Goal: Navigation & Orientation: Find specific page/section

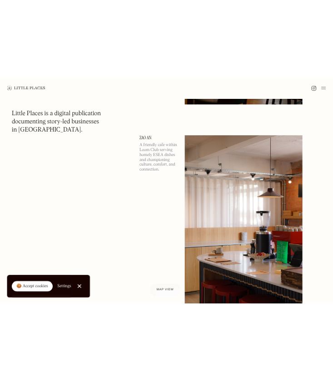
scroll to position [398, 0]
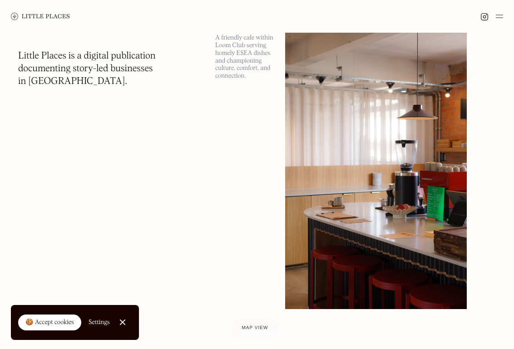
click at [340, 159] on img at bounding box center [376, 166] width 182 height 286
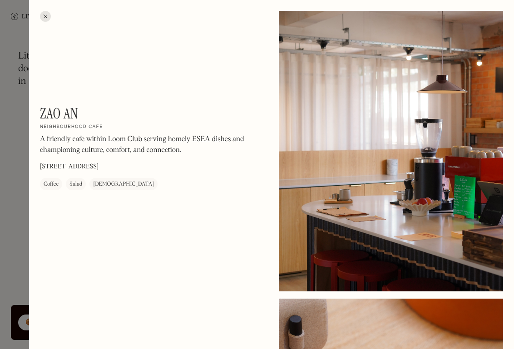
click at [63, 112] on h1 "Zao An" at bounding box center [59, 113] width 39 height 17
copy div "Zao An On Our Radar"
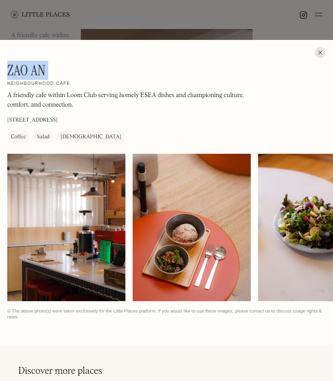
click at [288, 24] on div at bounding box center [166, 190] width 333 height 381
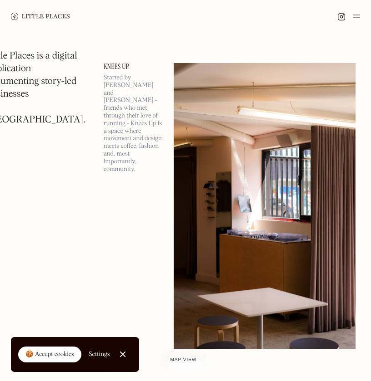
scroll to position [1384, 0]
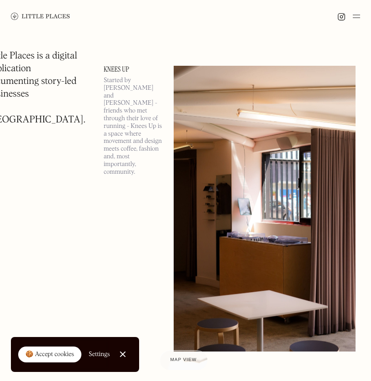
click at [104, 68] on link "Knees Up" at bounding box center [133, 69] width 59 height 7
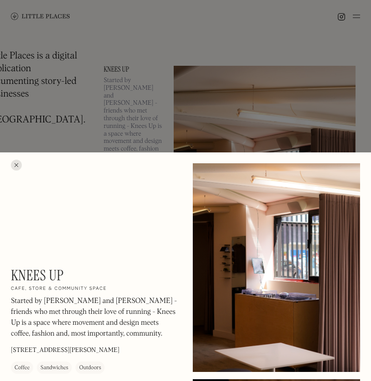
click at [26, 275] on h1 "Knees Up" at bounding box center [37, 275] width 53 height 17
copy div "Knees Up On Our Radar"
click at [244, 94] on div at bounding box center [185, 190] width 371 height 381
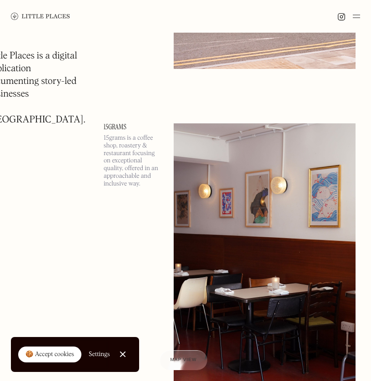
scroll to position [2009, 0]
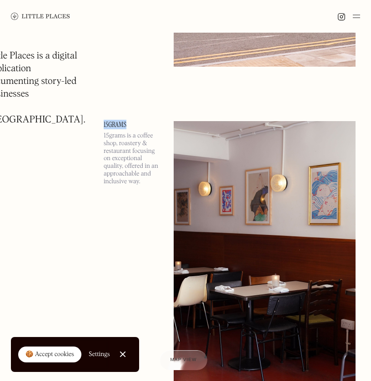
drag, startPoint x: 86, startPoint y: 129, endPoint x: 111, endPoint y: 127, distance: 25.5
copy link "15grams"
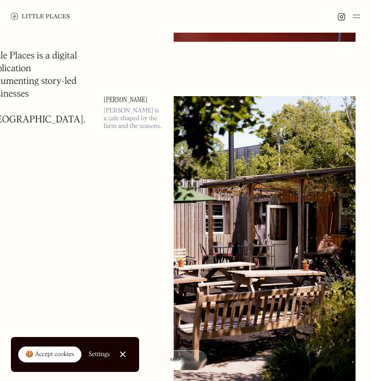
scroll to position [2375, 0]
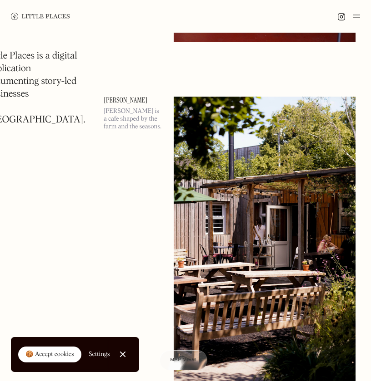
click at [198, 167] on img at bounding box center [264, 240] width 182 height 286
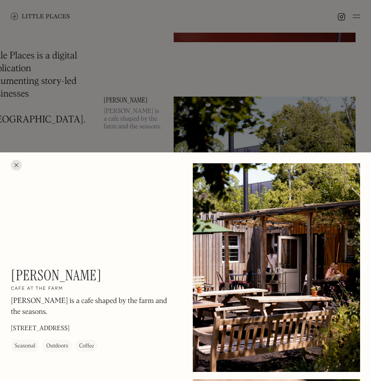
click at [44, 277] on h1 "[PERSON_NAME]" at bounding box center [56, 275] width 90 height 17
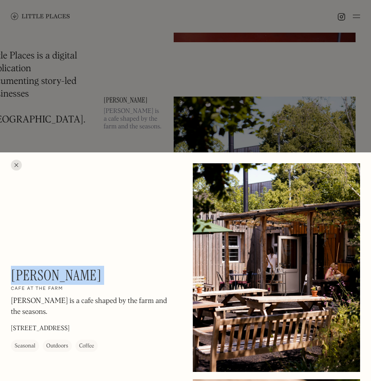
copy div "[PERSON_NAME] On Our Radar"
click at [226, 89] on div at bounding box center [185, 190] width 371 height 381
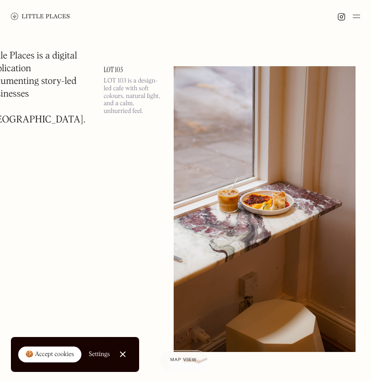
scroll to position [3429, 0]
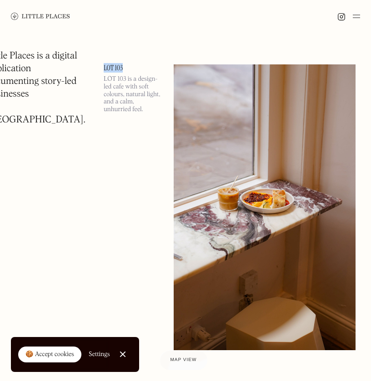
drag, startPoint x: 85, startPoint y: 69, endPoint x: 109, endPoint y: 68, distance: 23.7
copy link "LOT 103"
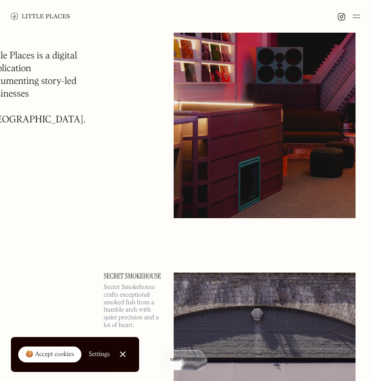
scroll to position [3848, 0]
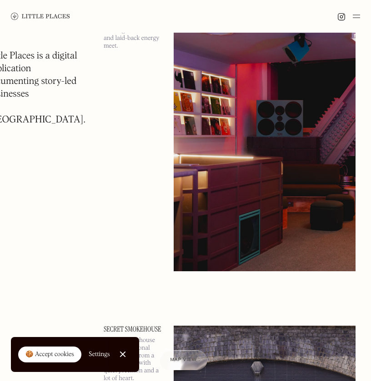
click at [227, 85] on img at bounding box center [264, 128] width 182 height 286
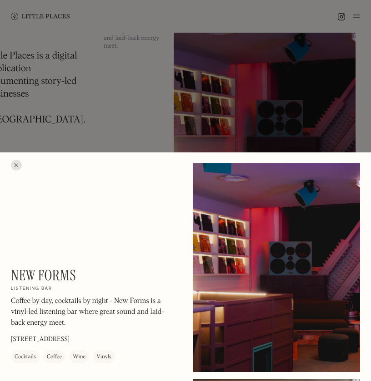
click at [42, 281] on h1 "New Forms" at bounding box center [43, 275] width 65 height 17
copy div "New Forms On Our Radar"
click at [274, 125] on div at bounding box center [185, 190] width 371 height 381
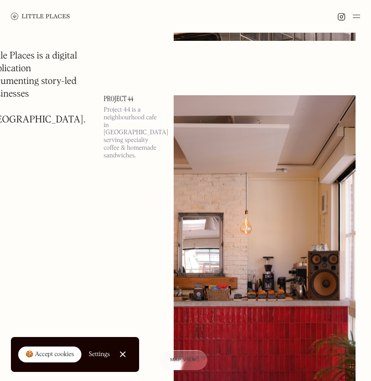
scroll to position [5102, 0]
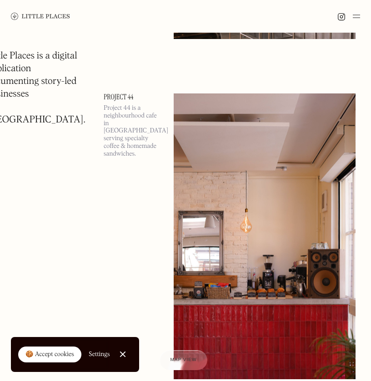
click at [173, 110] on img at bounding box center [264, 237] width 182 height 286
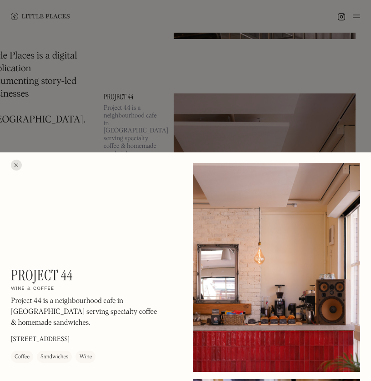
click at [53, 272] on h1 "Project 44" at bounding box center [42, 275] width 62 height 17
copy div "Project 44 On Our Radar"
click at [203, 112] on div at bounding box center [185, 190] width 371 height 381
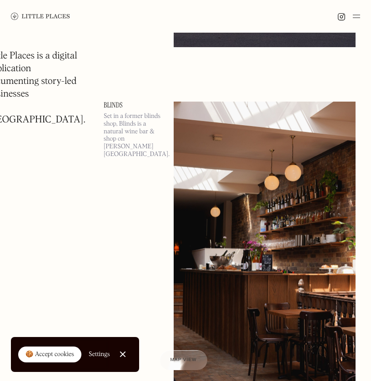
scroll to position [5776, 0]
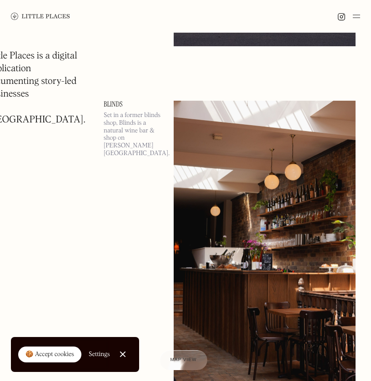
click at [181, 153] on img at bounding box center [264, 244] width 182 height 286
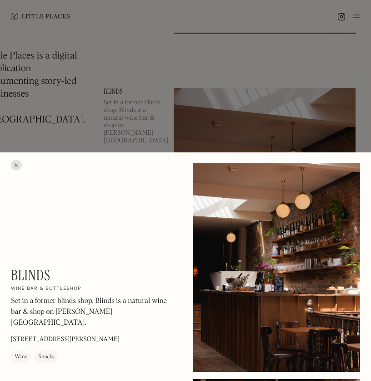
click at [190, 120] on div at bounding box center [185, 190] width 371 height 381
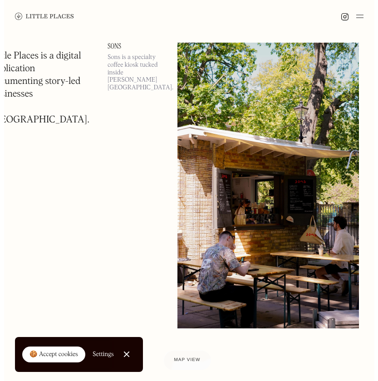
scroll to position [6176, 0]
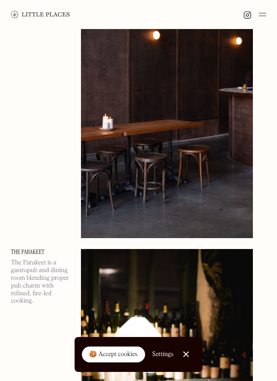
click at [192, 121] on img at bounding box center [167, 85] width 172 height 305
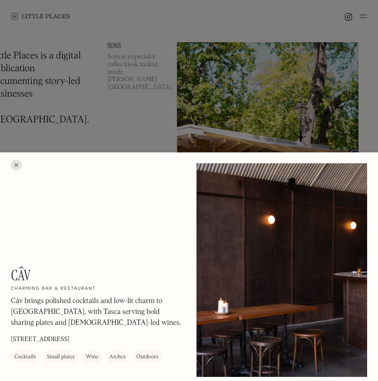
click at [296, 97] on div at bounding box center [189, 190] width 378 height 381
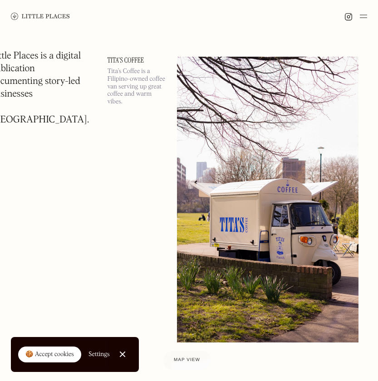
scroll to position [7191, 0]
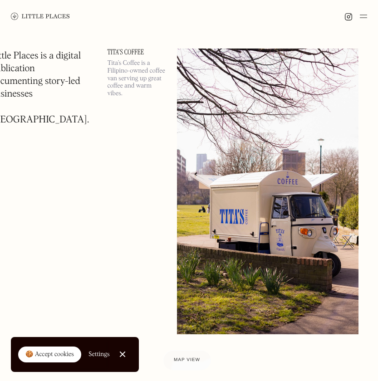
click at [238, 144] on img at bounding box center [268, 192] width 182 height 286
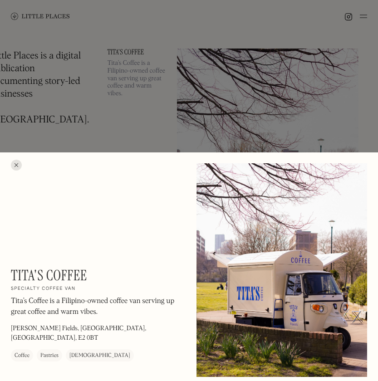
click at [48, 273] on h1 "Tita's Coffee" at bounding box center [49, 275] width 76 height 17
copy div "Tita's Coffee On Our Radar"
click at [224, 83] on div at bounding box center [189, 190] width 378 height 381
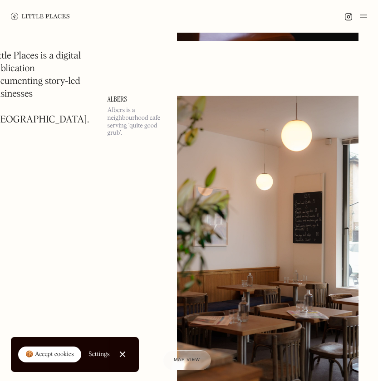
scroll to position [12250, 0]
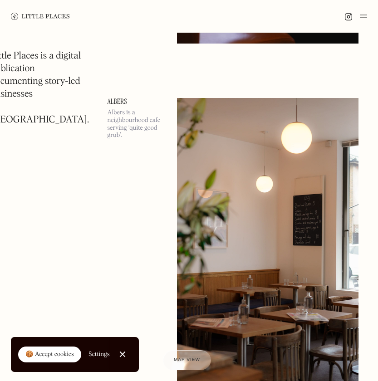
click at [114, 98] on link "Albers" at bounding box center [136, 101] width 59 height 7
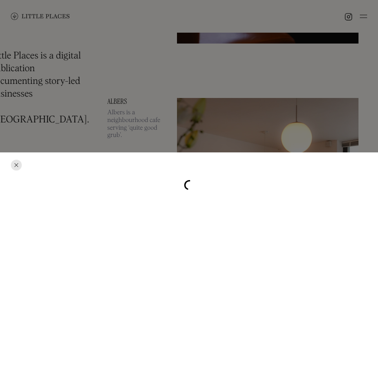
click at [114, 98] on div at bounding box center [189, 190] width 378 height 381
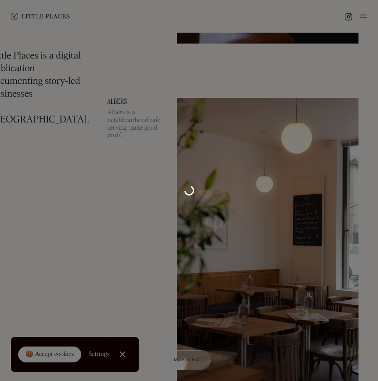
click at [114, 98] on link "Albers" at bounding box center [136, 101] width 59 height 7
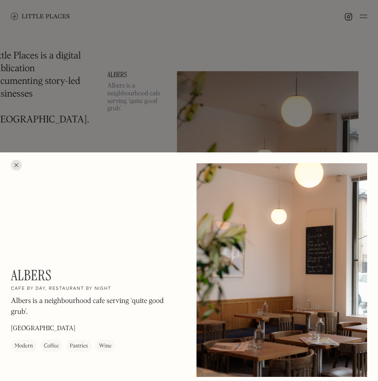
scroll to position [12280, 0]
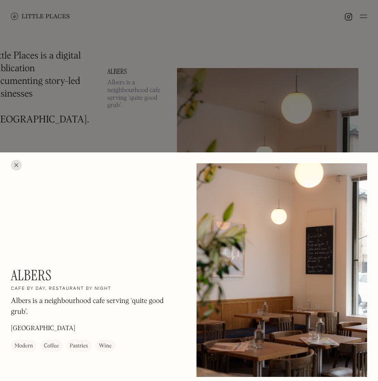
click at [185, 104] on div at bounding box center [189, 190] width 378 height 381
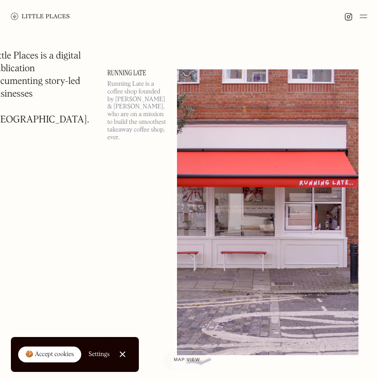
scroll to position [21133, 0]
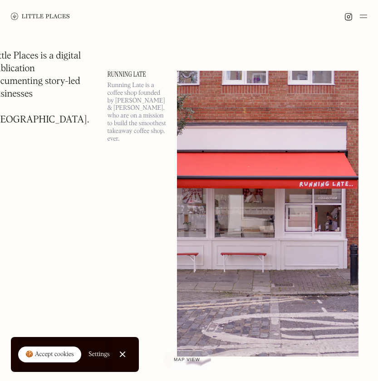
click at [138, 94] on p "Running Late is a coffee shop founded by [PERSON_NAME] & [PERSON_NAME], who are…" at bounding box center [136, 112] width 59 height 61
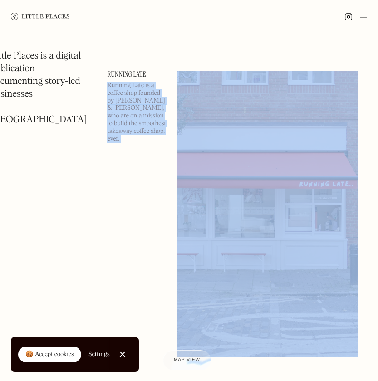
click at [138, 94] on p "Running Late is a coffee shop founded by [PERSON_NAME] & [PERSON_NAME], who are…" at bounding box center [136, 112] width 59 height 61
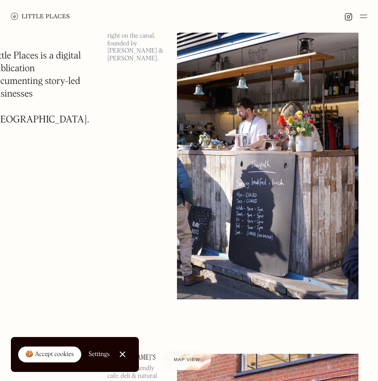
scroll to position [24947, 0]
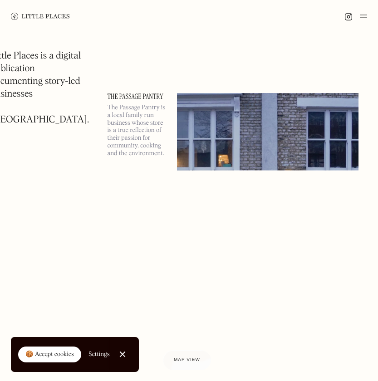
scroll to position [30306, 0]
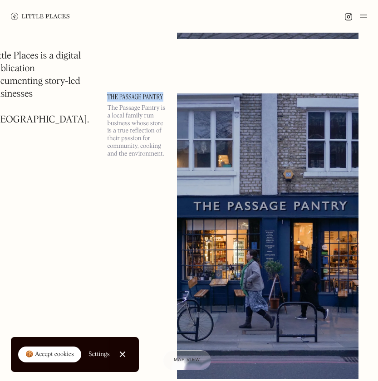
drag, startPoint x: 95, startPoint y: 98, endPoint x: 155, endPoint y: 100, distance: 60.0
copy link "The Passage Pantry"
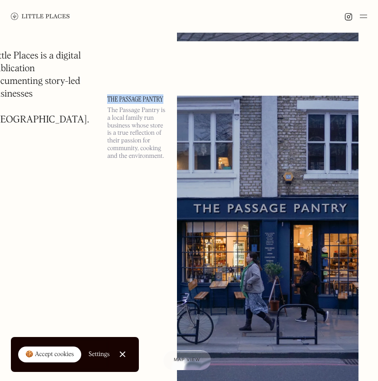
scroll to position [30333, 0]
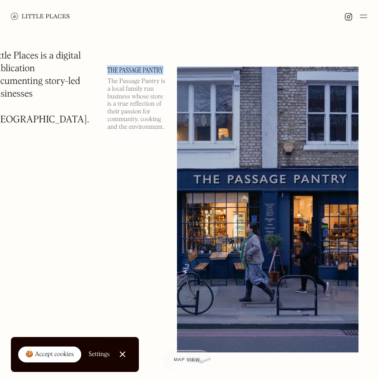
click at [200, 149] on img at bounding box center [268, 210] width 182 height 286
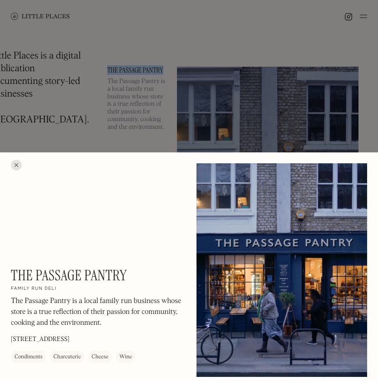
click at [78, 307] on p "The Passage Pantry is a local family run business whose store is a true reflect…" at bounding box center [96, 312] width 171 height 33
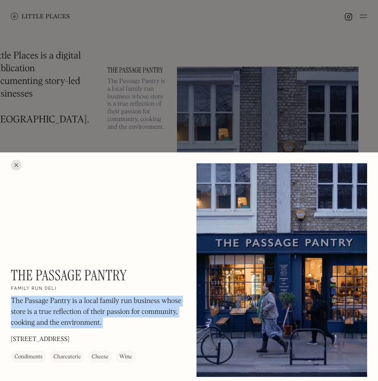
copy p "The Passage Pantry is a local family run business whose store is a true reflect…"
click at [297, 101] on div at bounding box center [189, 190] width 378 height 381
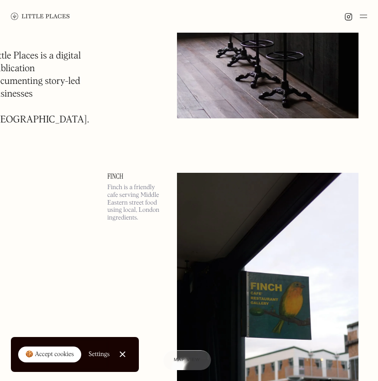
scroll to position [33354, 0]
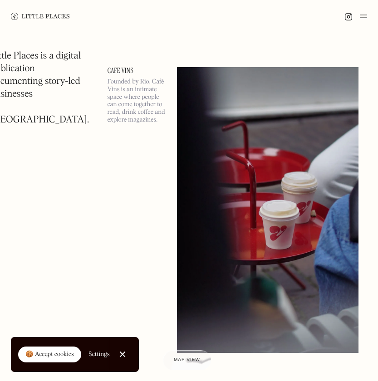
scroll to position [39188, 0]
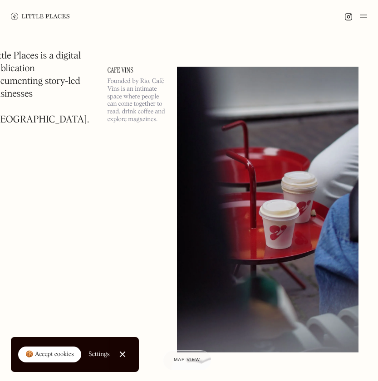
click at [198, 109] on img at bounding box center [268, 210] width 182 height 286
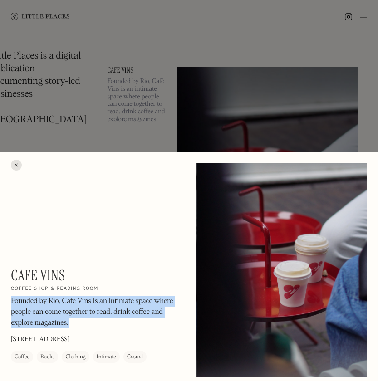
drag, startPoint x: 11, startPoint y: 301, endPoint x: 83, endPoint y: 317, distance: 73.5
click at [83, 317] on p "Founded by Rio, Café Vins is an intimate space where people can come together t…" at bounding box center [96, 312] width 171 height 33
click at [279, 106] on div at bounding box center [189, 190] width 378 height 381
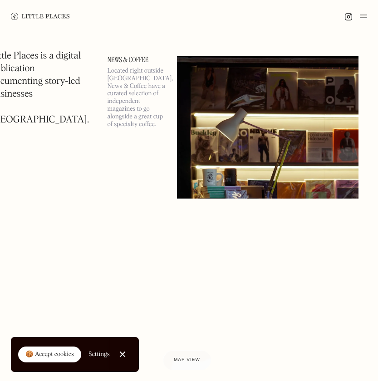
scroll to position [41923, 0]
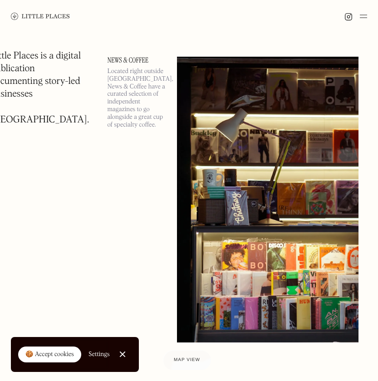
click at [151, 136] on div "News & Coffee Located right outside [GEOGRAPHIC_DATA], News & Coffee have a cur…" at bounding box center [136, 200] width 59 height 286
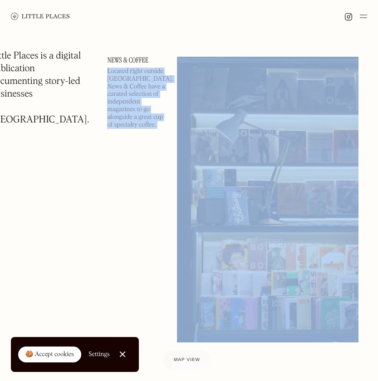
click at [151, 136] on div "News & Coffee Located right outside [GEOGRAPHIC_DATA], News & Coffee have a cur…" at bounding box center [136, 200] width 59 height 286
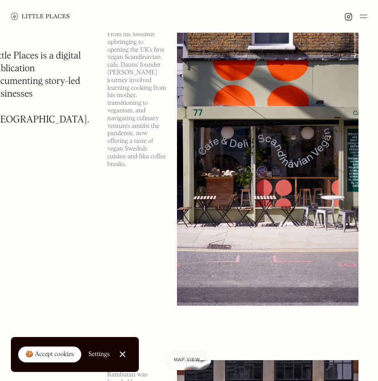
scroll to position [43600, 0]
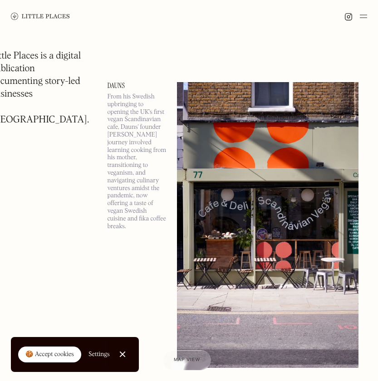
click at [127, 133] on p "From his Swedish upbringing to opening the UK's first vegan Scandinavian cafe, …" at bounding box center [136, 161] width 59 height 137
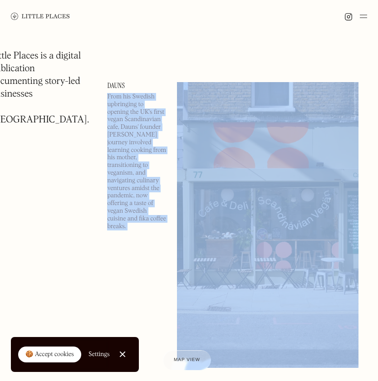
click at [127, 133] on p "From his Swedish upbringing to opening the UK's first vegan Scandinavian cafe, …" at bounding box center [136, 161] width 59 height 137
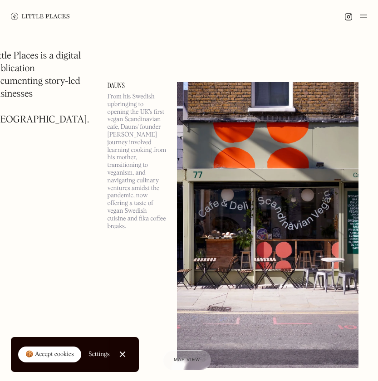
click at [127, 133] on p "From his Swedish upbringing to opening the UK's first vegan Scandinavian cafe, …" at bounding box center [136, 161] width 59 height 137
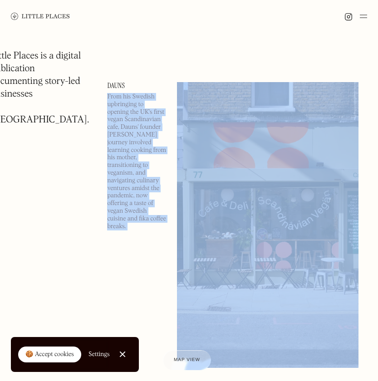
click at [127, 133] on p "From his Swedish upbringing to opening the UK's first vegan Scandinavian cafe, …" at bounding box center [136, 161] width 59 height 137
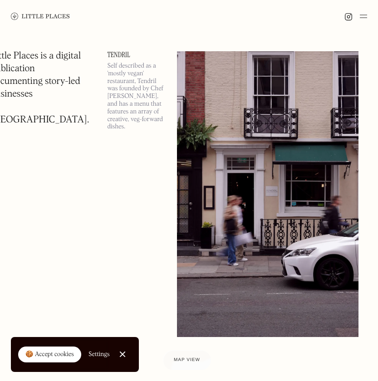
scroll to position [50116, 0]
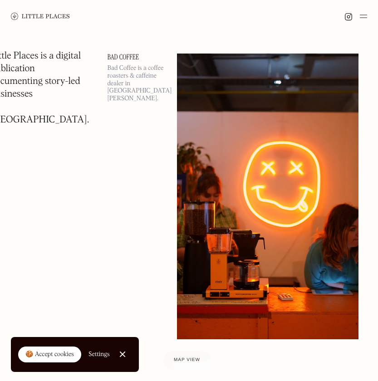
scroll to position [53846, 0]
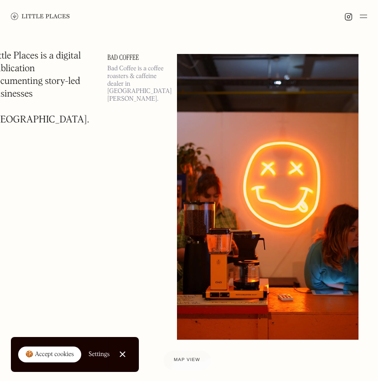
click at [107, 61] on link "Bad Coffee" at bounding box center [136, 57] width 59 height 7
click at [0, 0] on div at bounding box center [0, 0] width 0 height 0
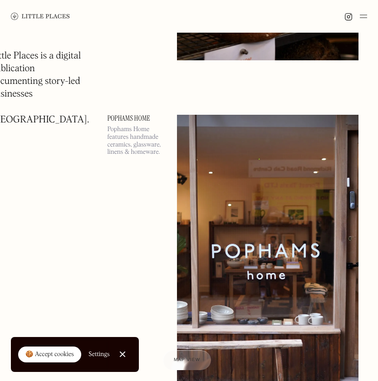
scroll to position [56785, 0]
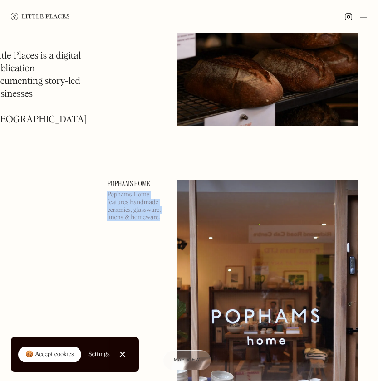
drag, startPoint x: 88, startPoint y: 201, endPoint x: 141, endPoint y: 220, distance: 56.7
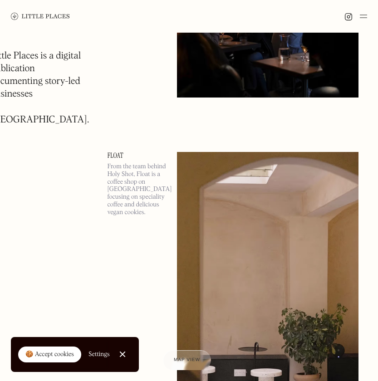
scroll to position [58869, 0]
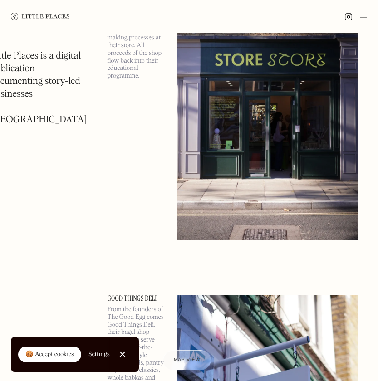
scroll to position [60287, 0]
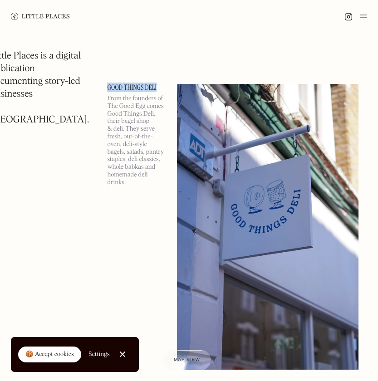
drag, startPoint x: 84, startPoint y: 93, endPoint x: 143, endPoint y: 90, distance: 58.2
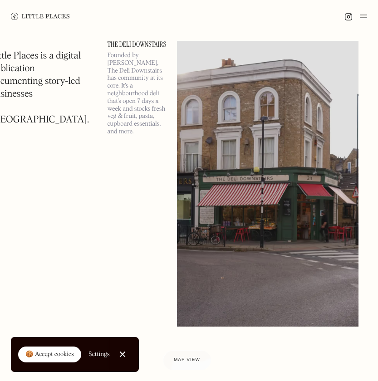
scroll to position [63396, 0]
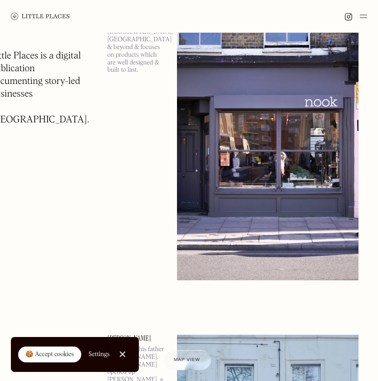
click at [177, 150] on img at bounding box center [268, 138] width 182 height 286
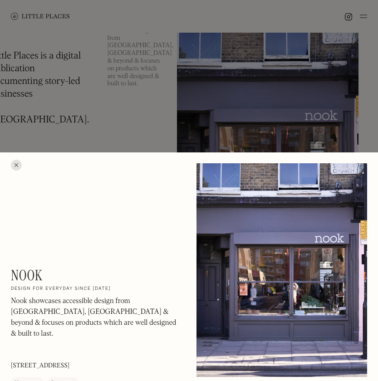
scroll to position [77052, 0]
click at [173, 124] on div at bounding box center [189, 190] width 378 height 381
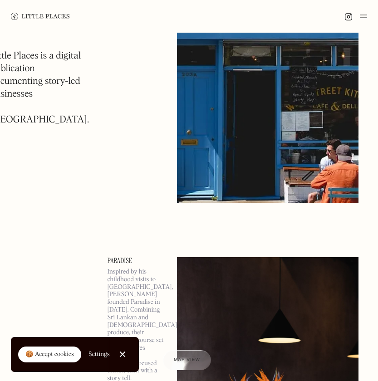
scroll to position [74229, 0]
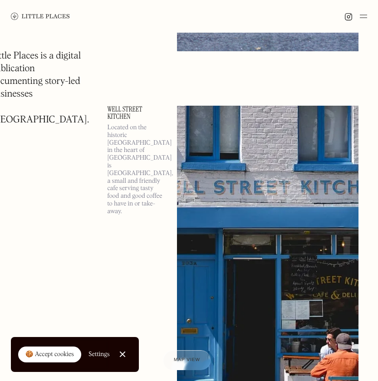
click at [362, 19] on img at bounding box center [363, 16] width 7 height 11
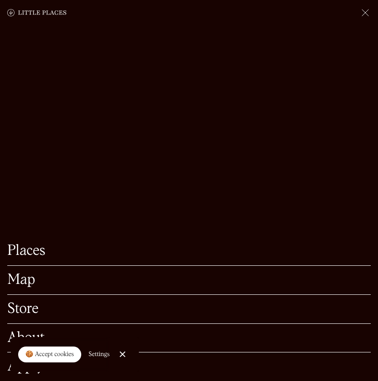
click at [34, 290] on div "Map" at bounding box center [189, 280] width 364 height 29
click at [29, 285] on link "Map" at bounding box center [189, 280] width 364 height 14
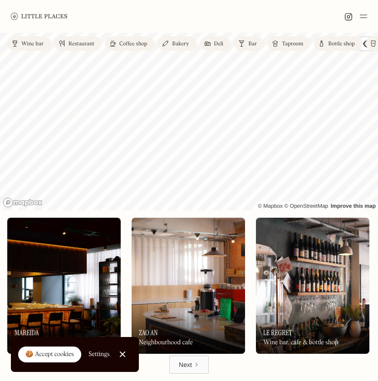
click at [373, 42] on img at bounding box center [374, 43] width 6 height 7
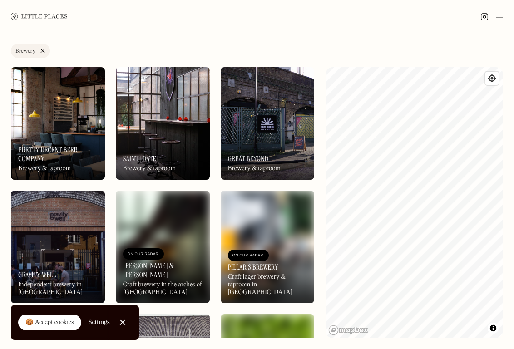
click at [40, 50] on link "Brewery" at bounding box center [30, 51] width 39 height 15
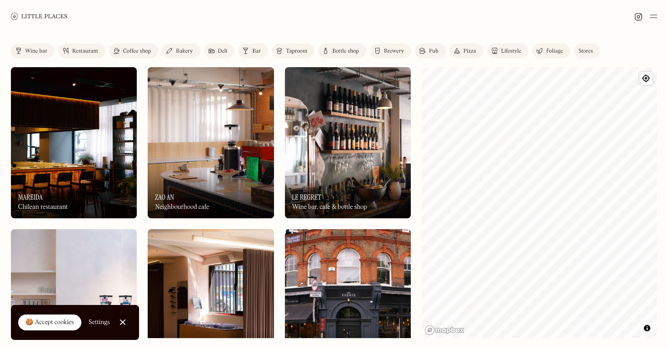
click at [378, 49] on div "Stores" at bounding box center [585, 51] width 15 height 5
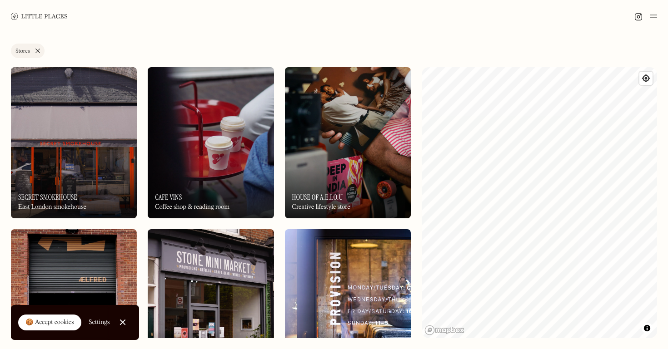
click at [39, 50] on link "Stores" at bounding box center [28, 51] width 34 height 15
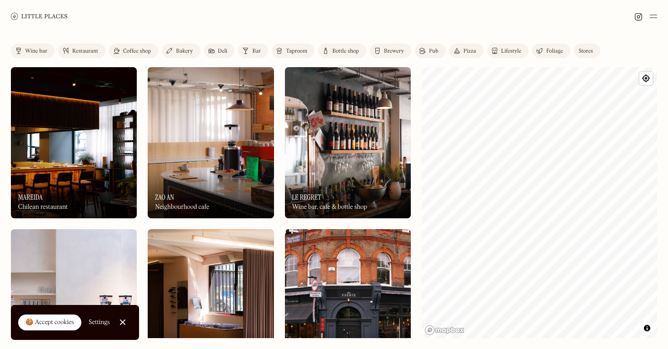
click at [378, 55] on link "Lifestyle" at bounding box center [507, 51] width 41 height 15
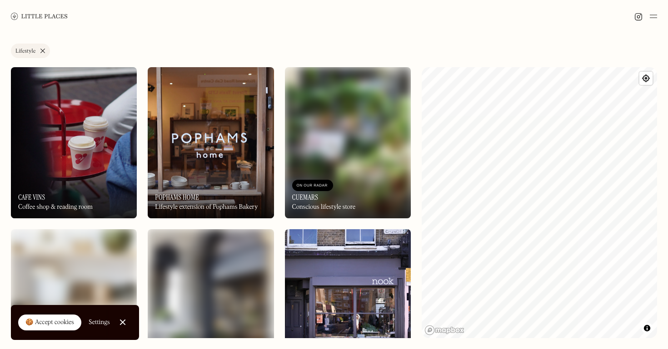
click at [43, 53] on link "Lifestyle" at bounding box center [30, 51] width 39 height 15
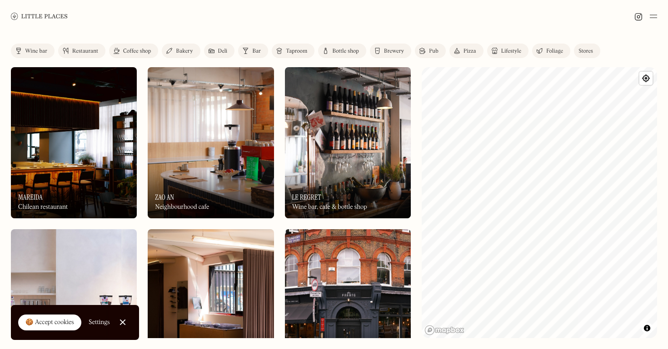
click at [147, 49] on div "Coffee shop" at bounding box center [137, 51] width 28 height 5
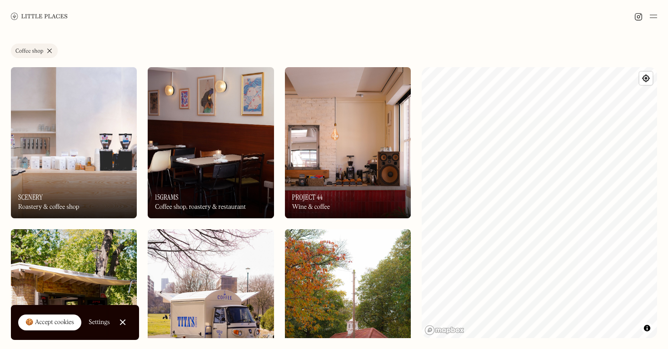
click at [53, 49] on link "Coffee shop" at bounding box center [34, 51] width 47 height 15
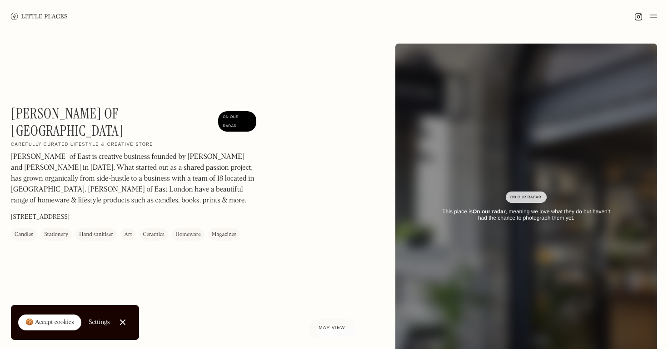
click at [114, 119] on h1 "[PERSON_NAME] of [GEOGRAPHIC_DATA]" at bounding box center [112, 122] width 203 height 35
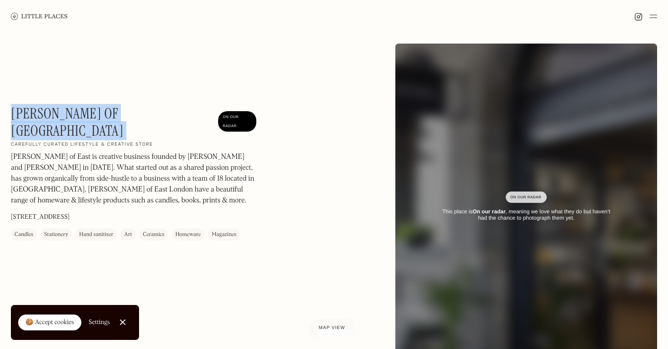
click at [114, 119] on h1 "[PERSON_NAME] of [GEOGRAPHIC_DATA]" at bounding box center [112, 122] width 203 height 35
copy h1 "[PERSON_NAME] of [GEOGRAPHIC_DATA]"
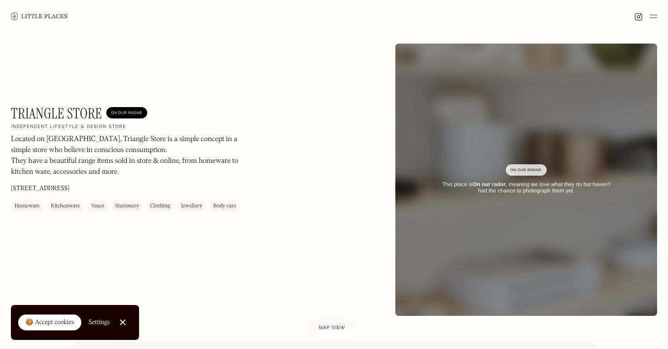
click at [85, 113] on h1 "Triangle Store" at bounding box center [56, 113] width 91 height 17
copy h1 "Triangle Store"
